Goal: Transaction & Acquisition: Obtain resource

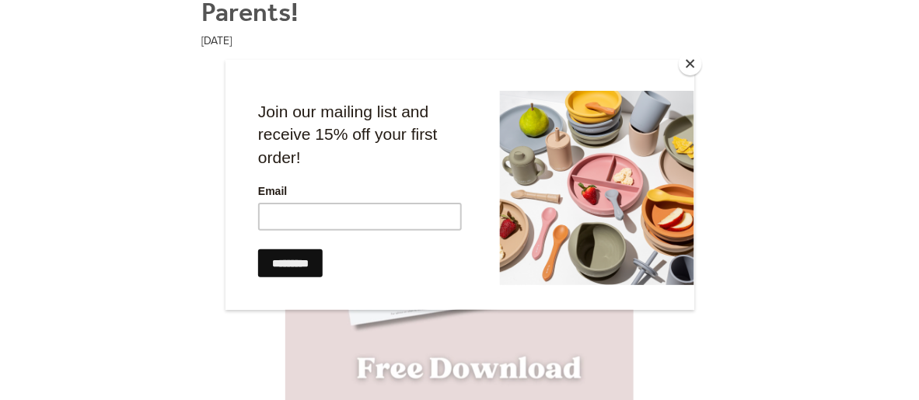
scroll to position [365, 0]
click at [684, 62] on button "Close" at bounding box center [690, 63] width 23 height 23
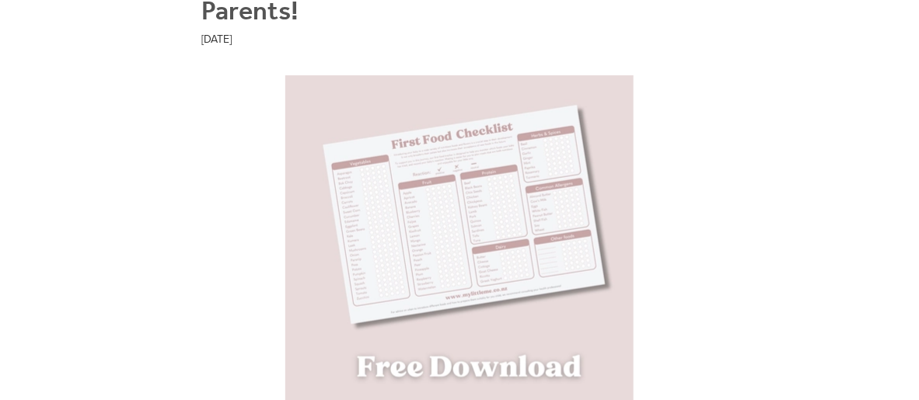
click at [473, 353] on img at bounding box center [459, 249] width 348 height 348
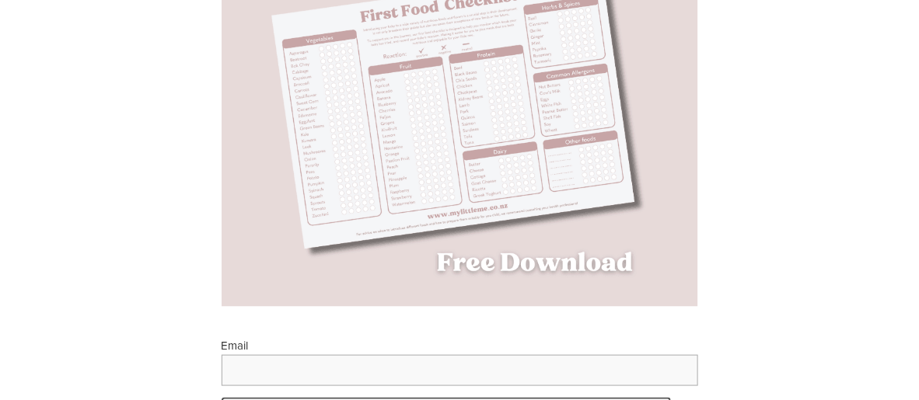
scroll to position [300, 0]
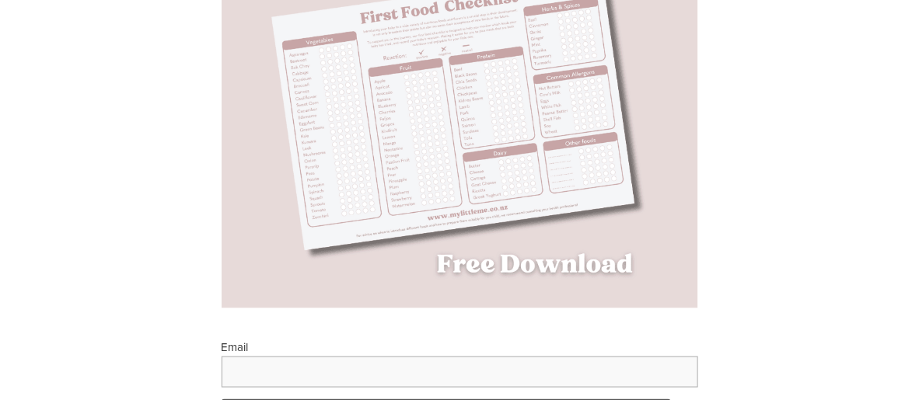
drag, startPoint x: 540, startPoint y: 268, endPoint x: 445, endPoint y: 162, distance: 143.1
click at [445, 162] on img at bounding box center [458, 130] width 551 height 358
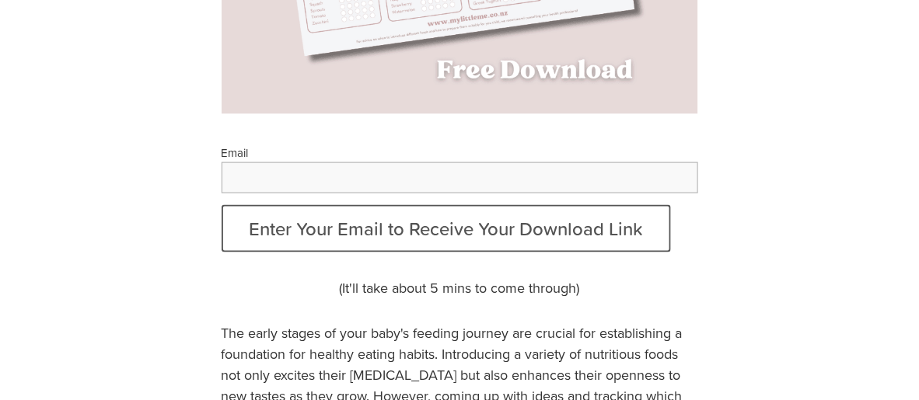
scroll to position [493, 0]
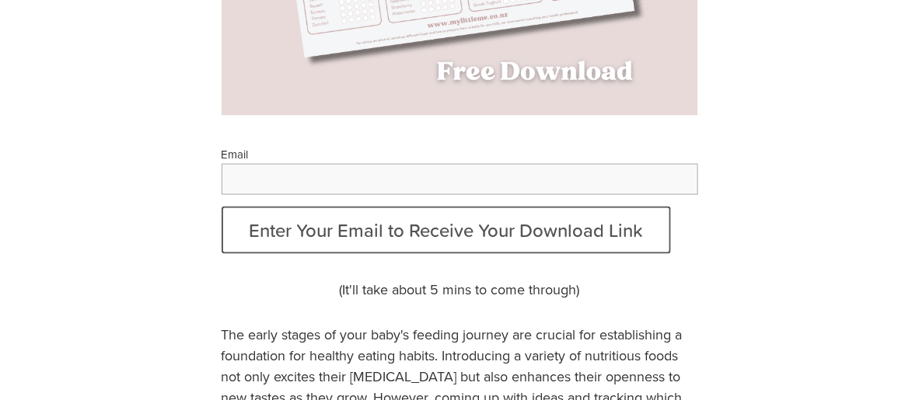
click at [407, 180] on input "Email" at bounding box center [460, 179] width 476 height 31
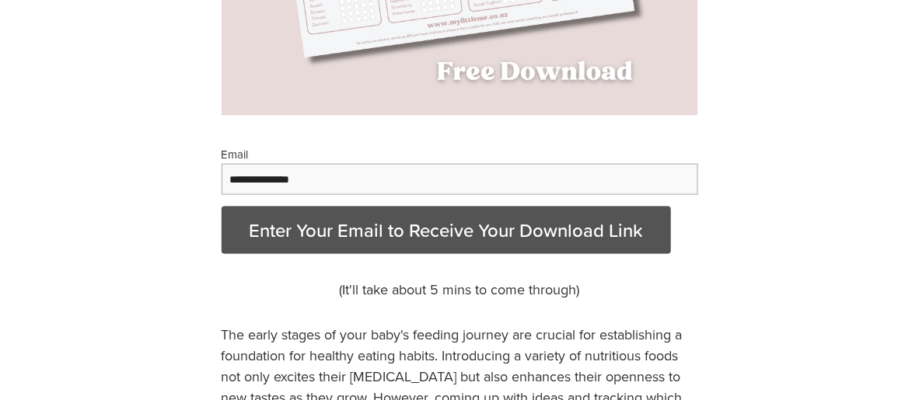
type input "**********"
click at [452, 236] on button "Enter Your Email to Receive Your Download Link" at bounding box center [446, 230] width 449 height 47
